Goal: Task Accomplishment & Management: Use online tool/utility

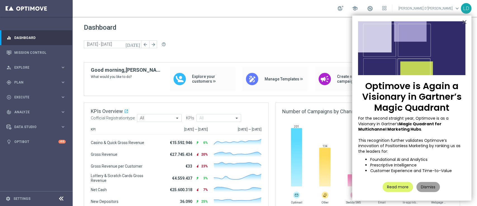
click at [425, 186] on button "Dismiss" at bounding box center [428, 187] width 23 height 10
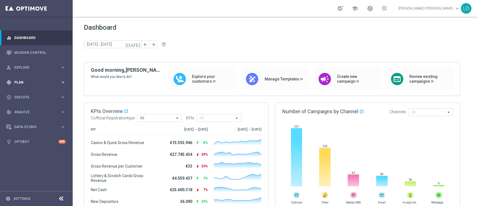
click at [30, 83] on span "Plan" at bounding box center [37, 82] width 46 height 3
click at [30, 94] on link "Target Groups" at bounding box center [37, 93] width 44 height 4
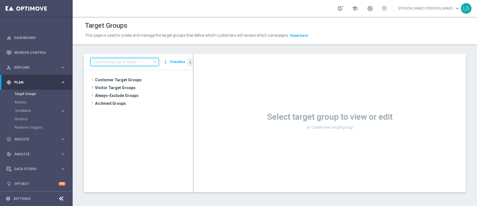
click at [103, 63] on input at bounding box center [125, 62] width 68 height 8
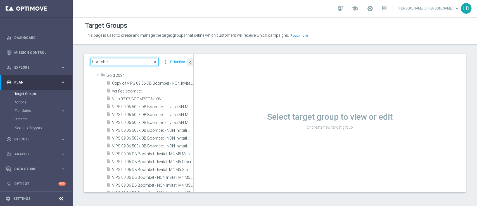
scroll to position [12, 0]
type input "boombet"
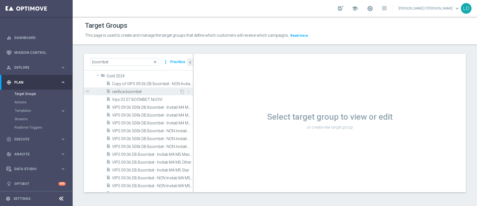
click at [124, 90] on span "verifica boombet" at bounding box center [145, 91] width 67 height 5
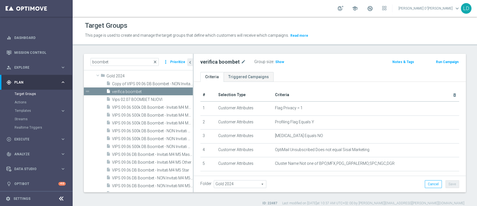
click at [157, 62] on span "close" at bounding box center [155, 62] width 4 height 4
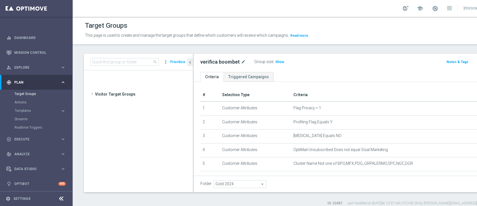
scroll to position [2361, 0]
click at [141, 60] on input at bounding box center [125, 62] width 68 height 8
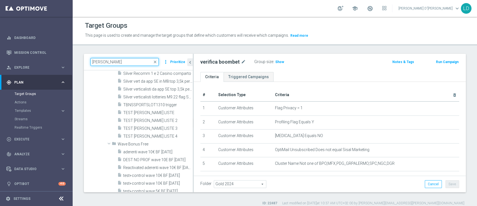
scroll to position [89, 0]
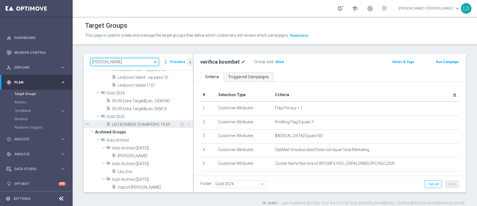
type input "leo"
click at [138, 125] on span "LEO-BOMBER CHAMPIONS 19.09" at bounding box center [145, 124] width 67 height 5
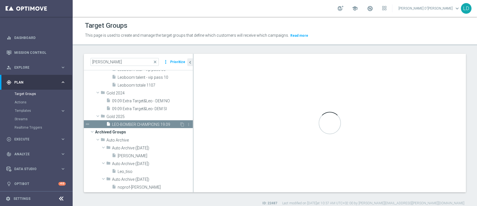
type textarea "(1 and 2 and 3 and 4 and 5 and 6 and 7)"
type input "Gold 2025"
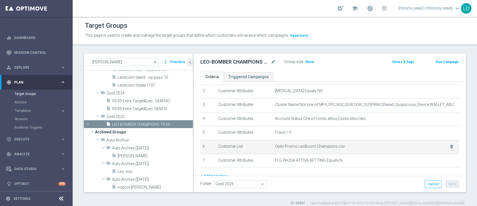
scroll to position [31, 0]
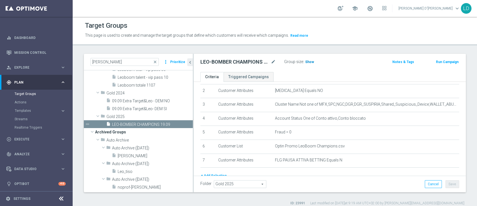
click at [310, 60] on span "Show" at bounding box center [309, 62] width 9 height 4
click at [310, 62] on span "5,747" at bounding box center [311, 62] width 10 height 5
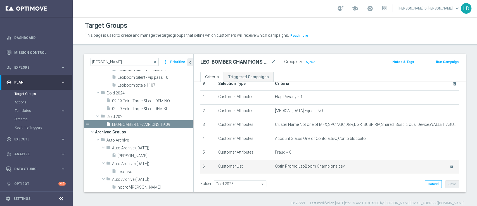
scroll to position [0, 0]
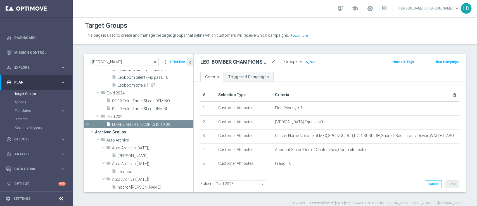
click at [310, 62] on span "5,747" at bounding box center [311, 62] width 10 height 5
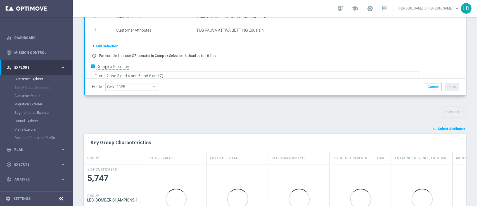
scroll to position [199, 0]
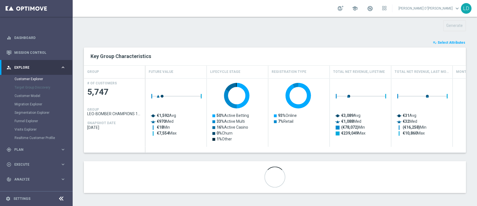
click at [444, 44] on button "playlist_add_check Select Attributes" at bounding box center [450, 42] width 34 height 6
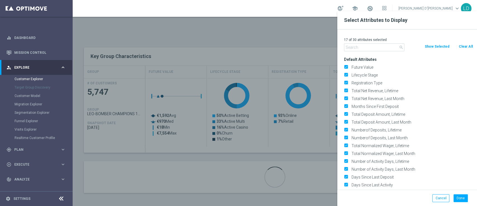
click at [463, 47] on button "Clear All" at bounding box center [466, 46] width 15 height 6
checkbox input "false"
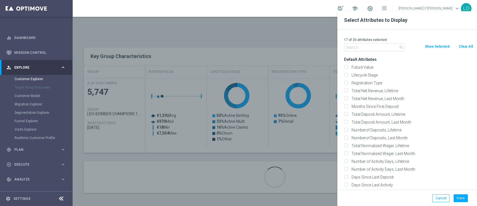
checkbox input "false"
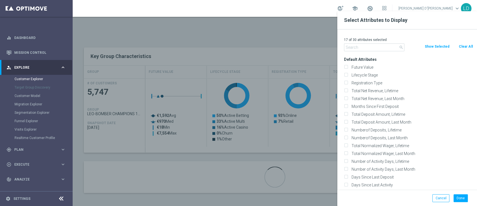
checkbox input "false"
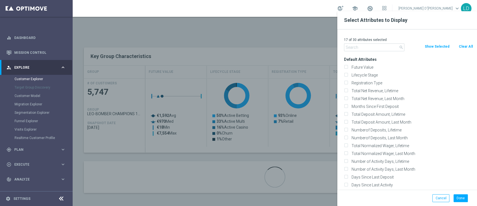
checkbox input "false"
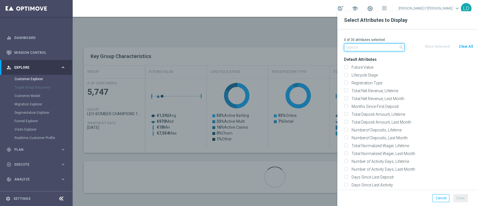
click at [366, 49] on input "text" at bounding box center [374, 47] width 60 height 8
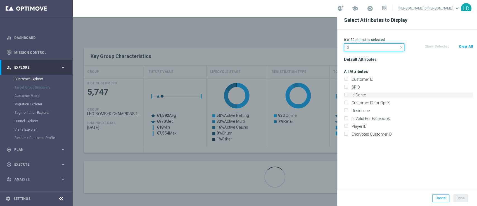
type input "id"
click at [347, 94] on input "Id Conto" at bounding box center [346, 96] width 4 height 4
checkbox input "true"
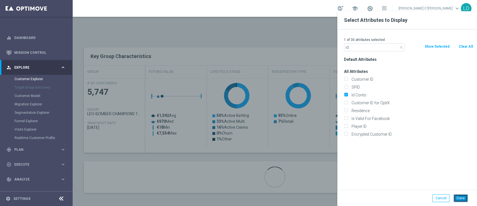
click at [463, 197] on button "Done" at bounding box center [461, 198] width 14 height 8
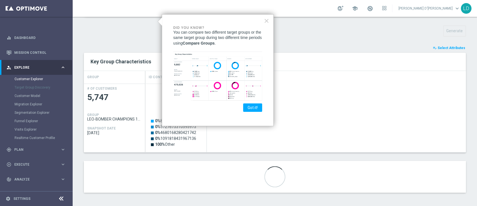
scroll to position [19, 0]
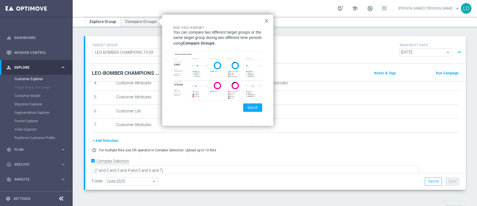
click at [268, 20] on button "×" at bounding box center [266, 20] width 5 height 9
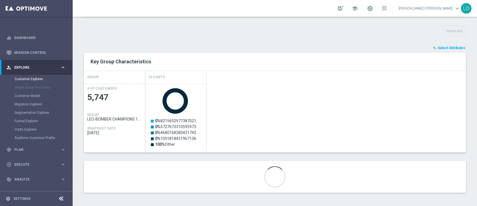
scroll to position [0, 0]
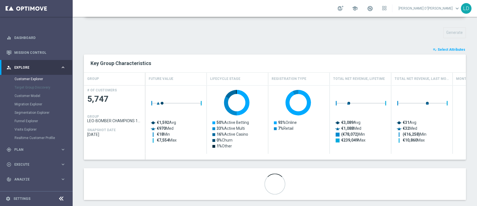
scroll to position [192, 0]
click at [445, 49] on span "Select Attributes" at bounding box center [452, 49] width 28 height 4
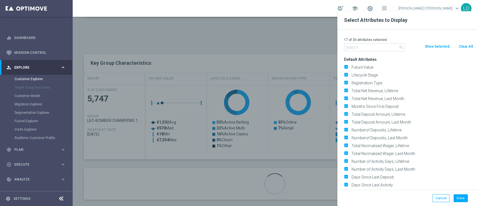
click at [462, 46] on button "Clear All" at bounding box center [466, 46] width 15 height 6
checkbox input "false"
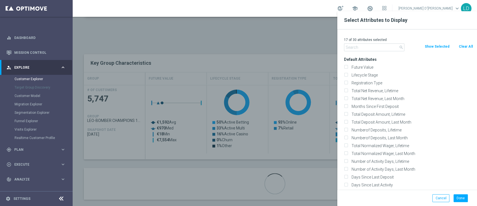
checkbox input "false"
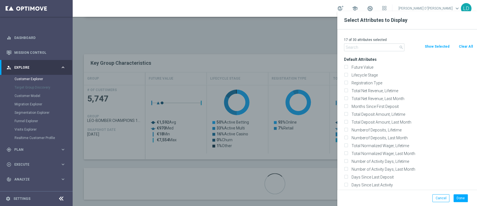
checkbox input "false"
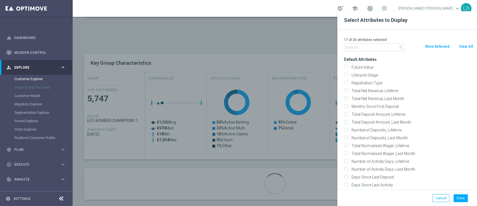
checkbox input "false"
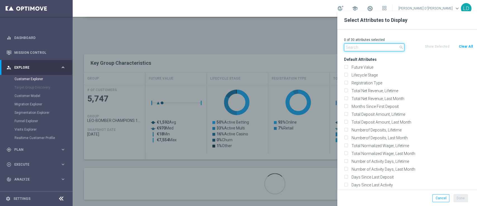
click at [388, 48] on input "text" at bounding box center [374, 47] width 60 height 8
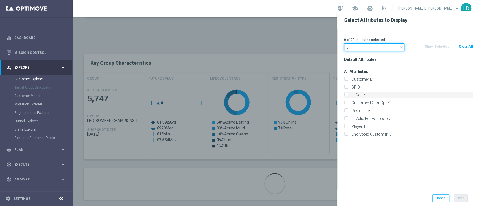
type input "id"
click at [345, 95] on input "Id Conto" at bounding box center [346, 96] width 4 height 4
checkbox input "true"
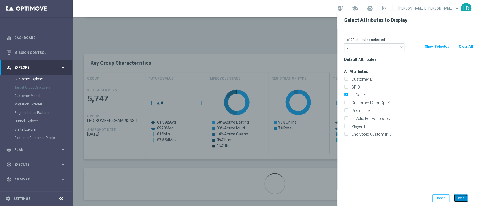
click at [460, 194] on button "Done" at bounding box center [461, 198] width 14 height 8
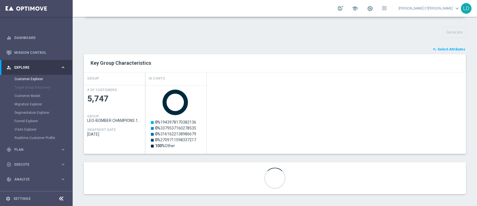
scroll to position [194, 0]
